Goal: Task Accomplishment & Management: Manage account settings

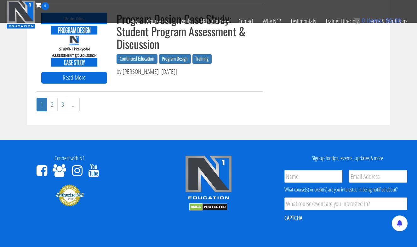
scroll to position [720, 0]
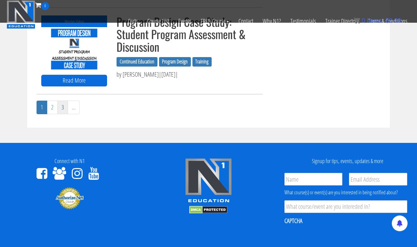
click at [65, 103] on link "3" at bounding box center [62, 107] width 11 height 14
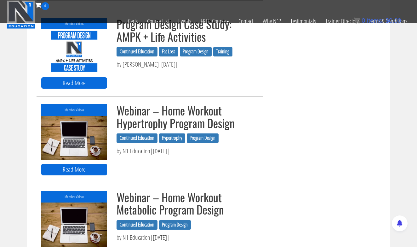
scroll to position [350, 0]
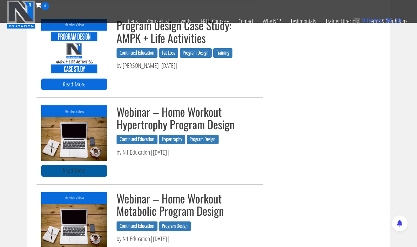
click at [85, 167] on link "Read More" at bounding box center [74, 171] width 66 height 12
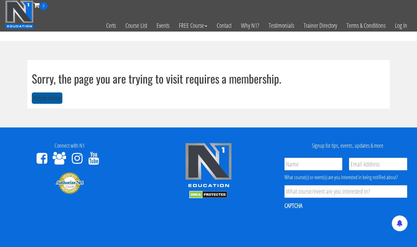
click at [41, 94] on button "Return Home" at bounding box center [47, 98] width 31 height 12
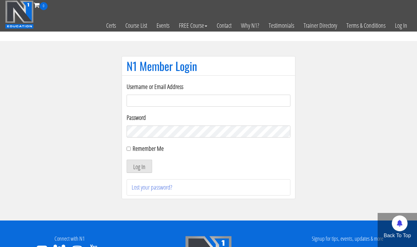
type input "milan.bodytransform@gmail.com"
click at [139, 166] on button "Log In" at bounding box center [140, 165] width 26 height 13
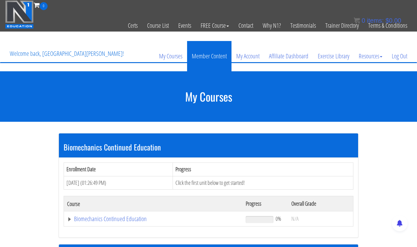
scroll to position [7, 0]
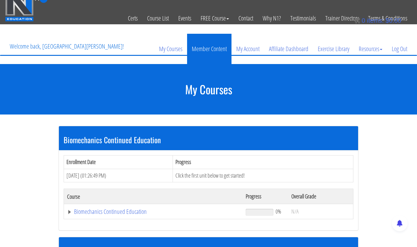
click at [203, 47] on link "Member Content" at bounding box center [209, 49] width 44 height 30
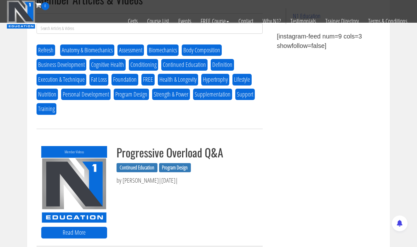
scroll to position [227, 0]
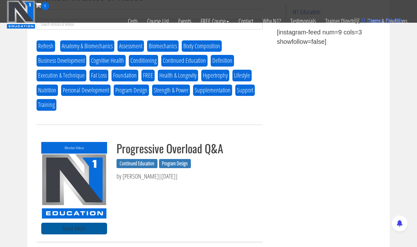
click at [87, 227] on link "Read More" at bounding box center [74, 228] width 66 height 12
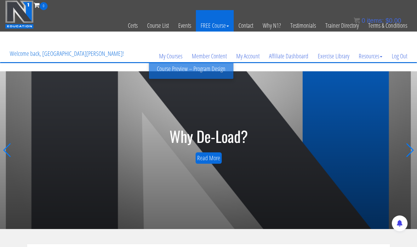
click at [209, 25] on link "FREE Course" at bounding box center [215, 25] width 38 height 31
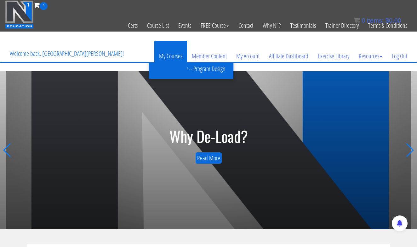
click at [175, 71] on link "My Courses" at bounding box center [170, 56] width 33 height 30
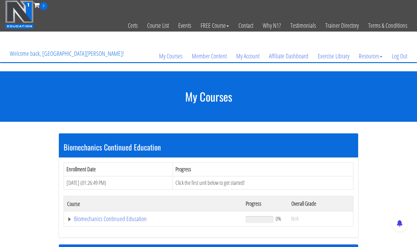
scroll to position [17, 0]
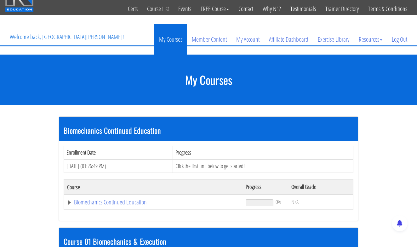
click at [174, 41] on link "My Courses" at bounding box center [170, 39] width 33 height 30
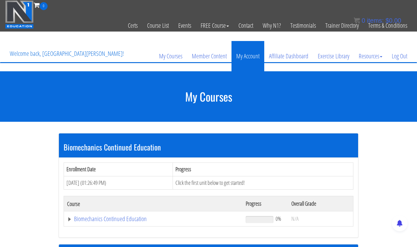
click at [254, 59] on link "My Account" at bounding box center [247, 56] width 33 height 30
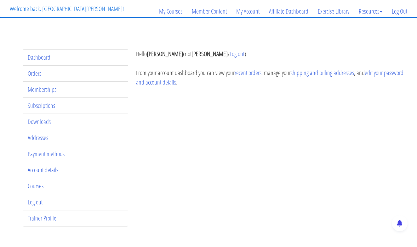
scroll to position [48, 0]
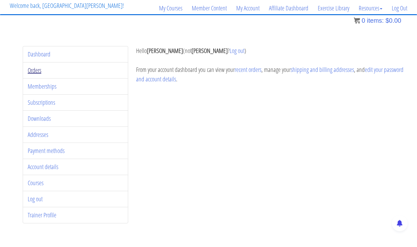
click at [35, 70] on link "Orders" at bounding box center [35, 70] width 14 height 9
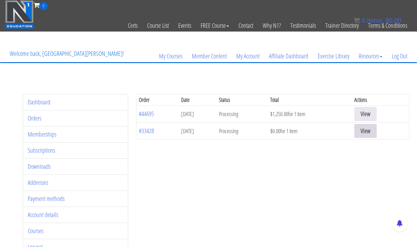
click at [372, 129] on link "View" at bounding box center [365, 131] width 22 height 14
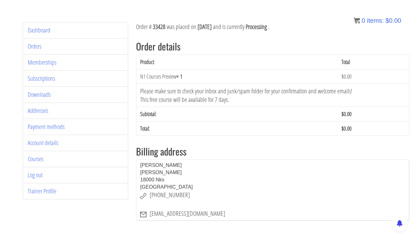
scroll to position [71, 0]
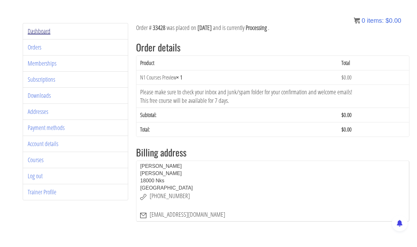
click at [43, 30] on link "Dashboard" at bounding box center [39, 31] width 23 height 9
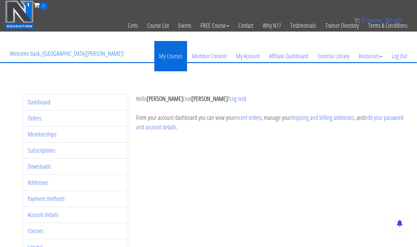
click at [179, 52] on link "My Courses" at bounding box center [170, 56] width 33 height 30
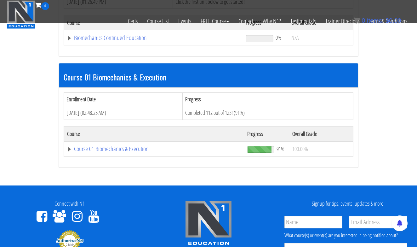
scroll to position [144, 0]
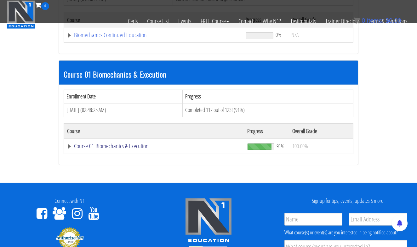
click at [119, 145] on link "Course 01 Biomechanics & Execution" at bounding box center [154, 146] width 174 height 6
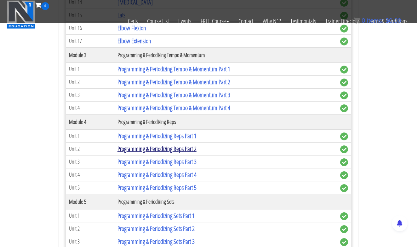
scroll to position [618, 0]
